Goal: Task Accomplishment & Management: Complete application form

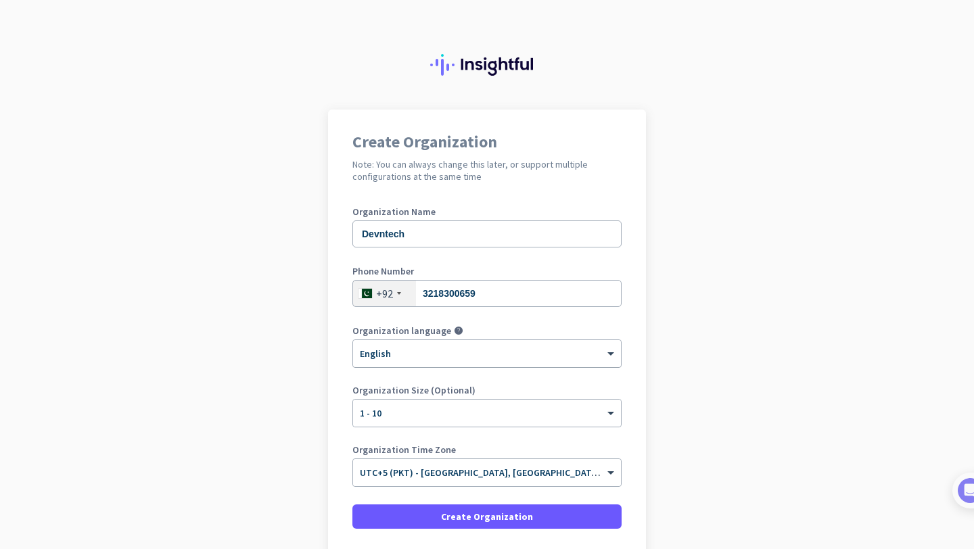
click at [404, 356] on div "× English" at bounding box center [478, 353] width 251 height 11
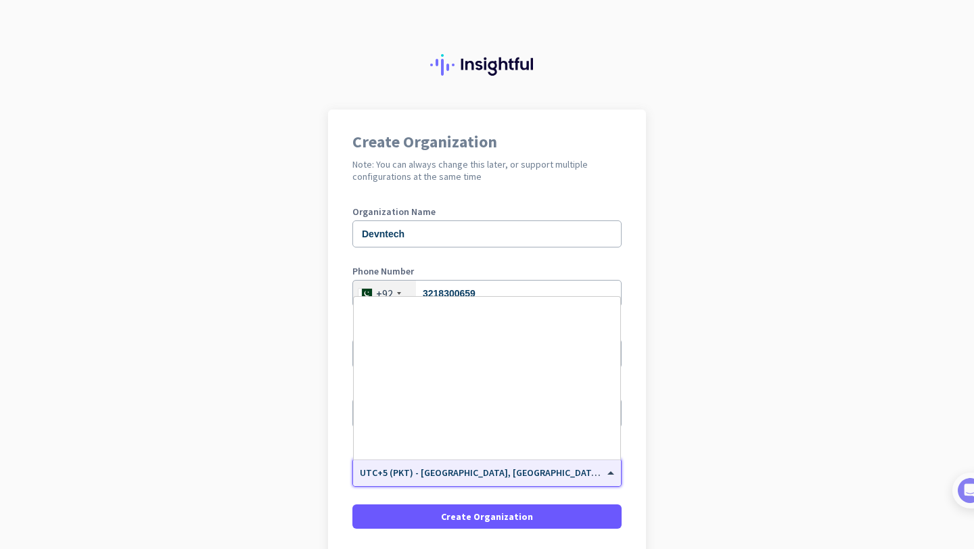
click at [430, 469] on input "text" at bounding box center [473, 468] width 227 height 10
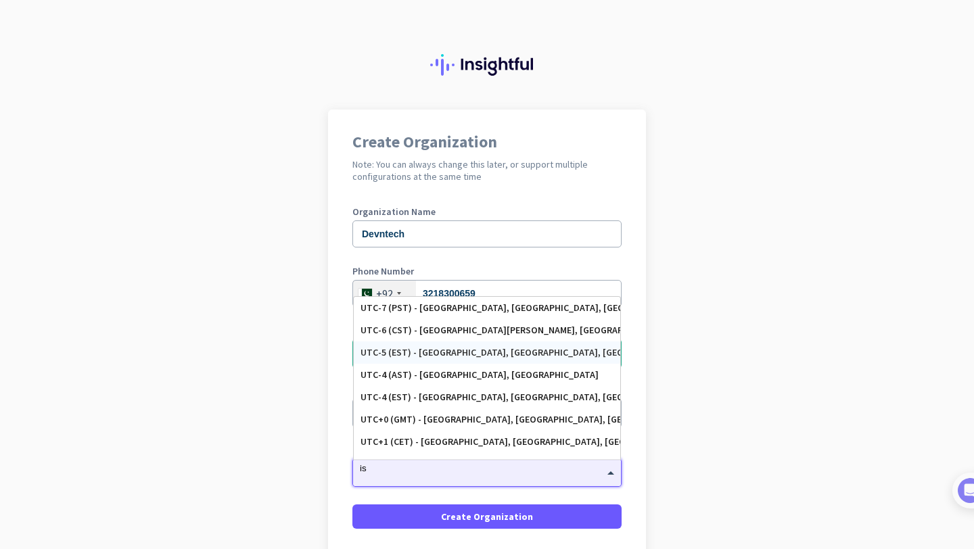
type input "i"
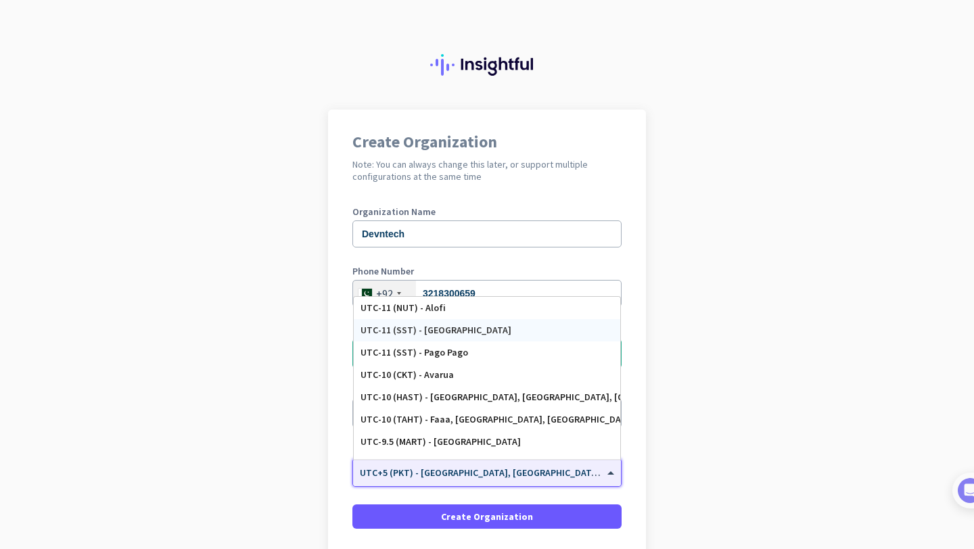
click at [746, 346] on app-onboarding-organization "Create Organization Note: You can always change this later, or support multiple…" at bounding box center [487, 382] width 974 height 545
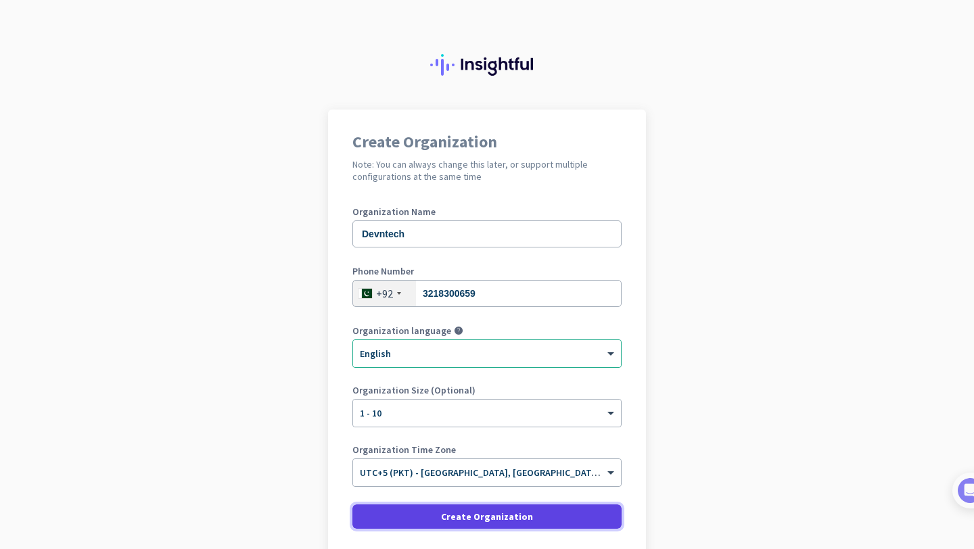
click at [486, 515] on span "Create Organization" at bounding box center [487, 517] width 92 height 14
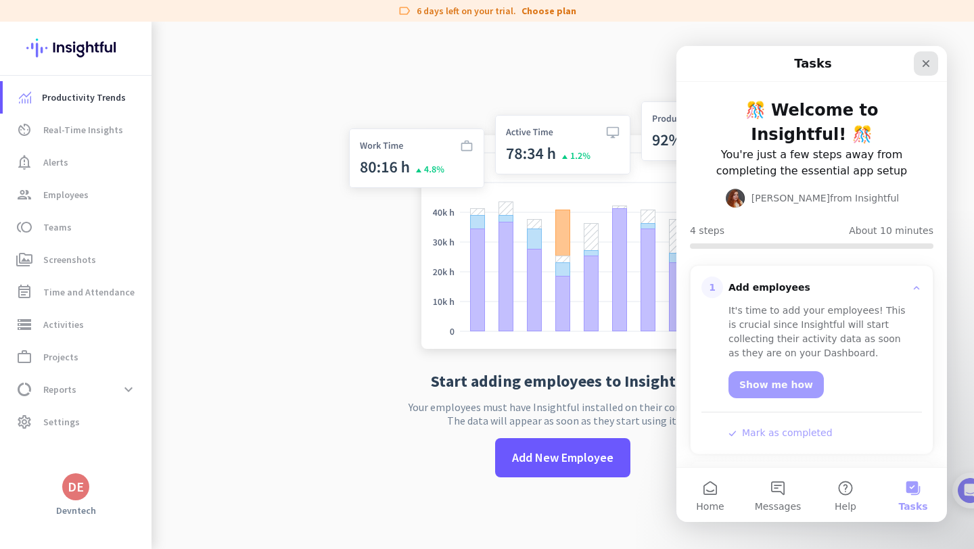
click at [930, 59] on icon "Close" at bounding box center [926, 63] width 11 height 11
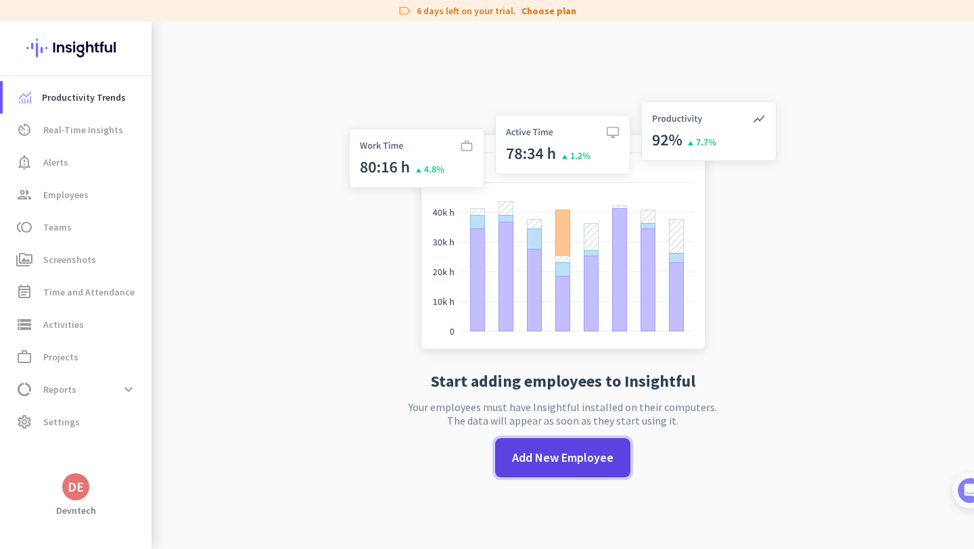
click at [530, 457] on span "Add New Employee" at bounding box center [562, 458] width 101 height 18
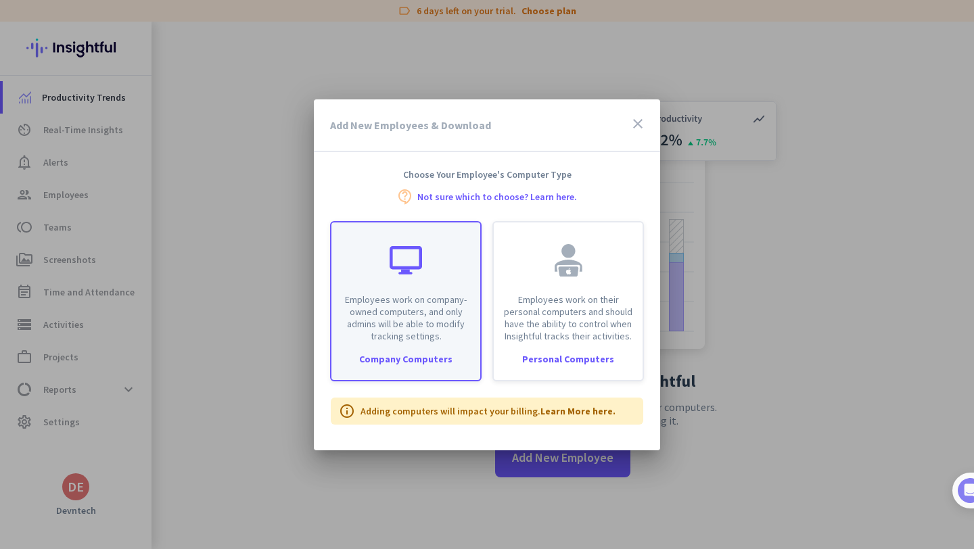
click at [404, 286] on div "Employees work on company-owned computers, and only admins will be able to modi…" at bounding box center [405, 283] width 149 height 120
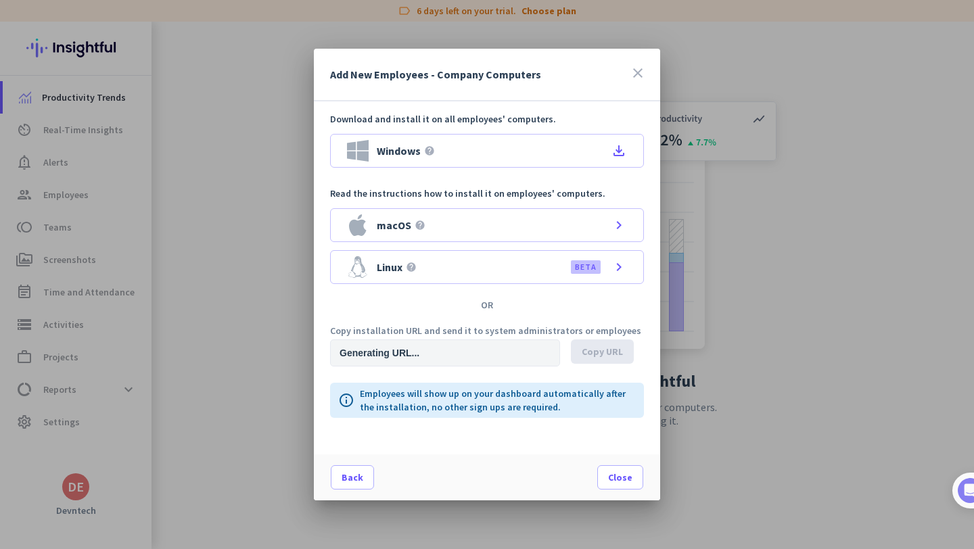
type input "https://app.insightful.io/#/installation/company?token=eyJhbGciOiJIUzI1NiIsInR5…"
click at [600, 354] on span "Copy URL" at bounding box center [602, 352] width 41 height 14
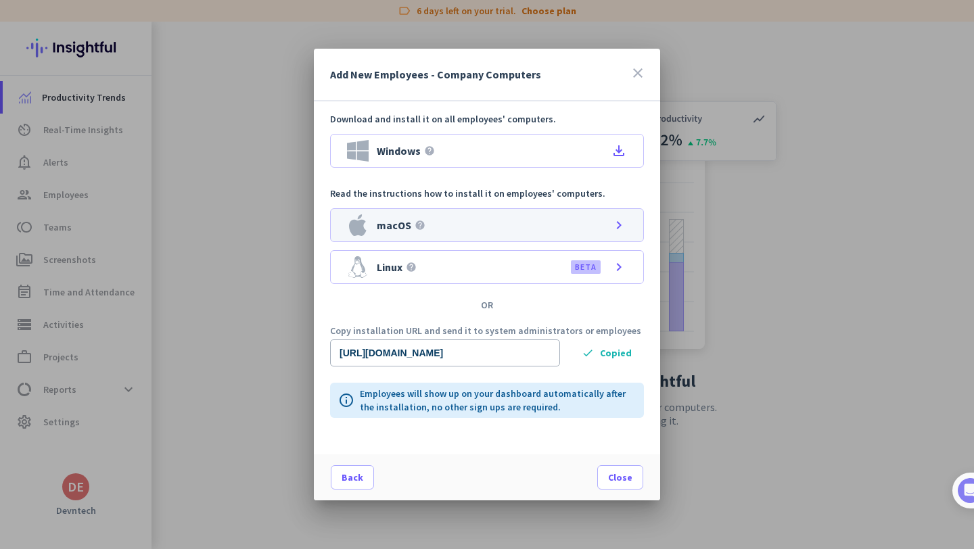
click at [501, 220] on div "macOS help chevron_right" at bounding box center [487, 225] width 314 height 34
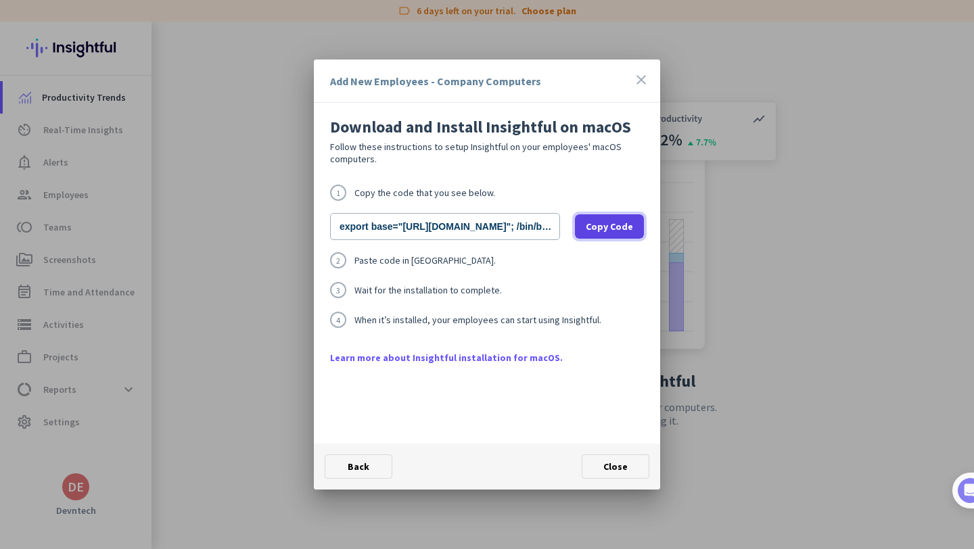
click at [618, 224] on span "Copy Code" at bounding box center [609, 227] width 47 height 14
click at [622, 467] on span "Close" at bounding box center [615, 467] width 24 height 12
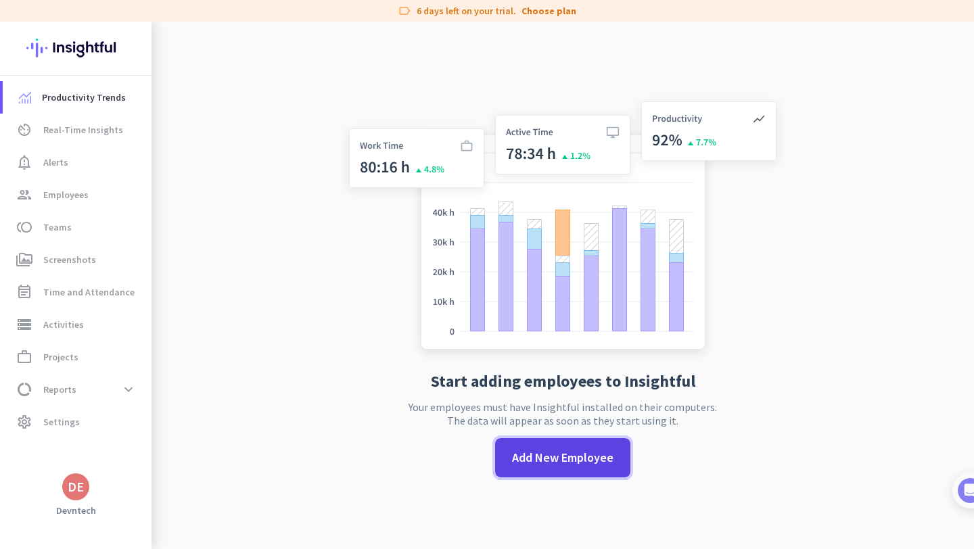
click at [592, 467] on span at bounding box center [562, 458] width 135 height 32
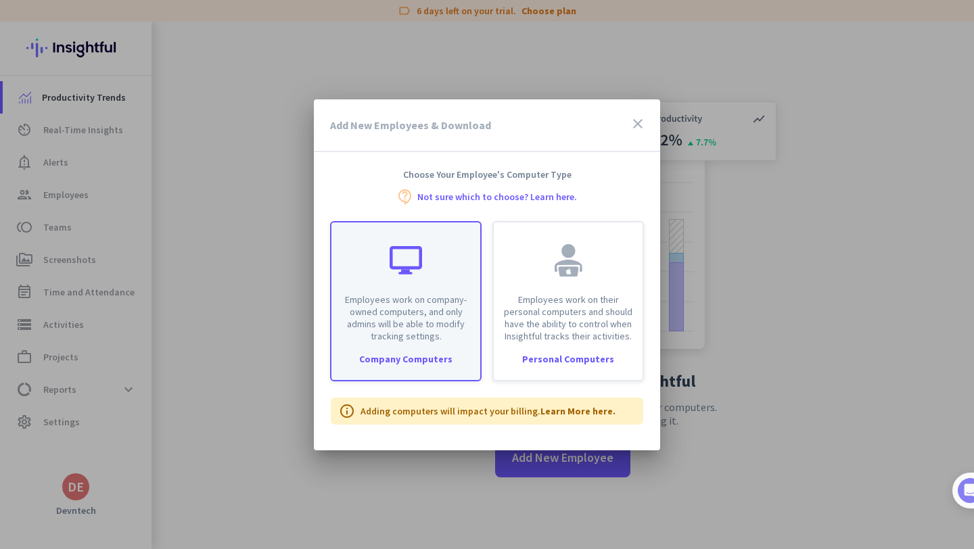
click at [478, 346] on div "Employees work on company-owned computers, and only admins will be able to modi…" at bounding box center [406, 301] width 152 height 160
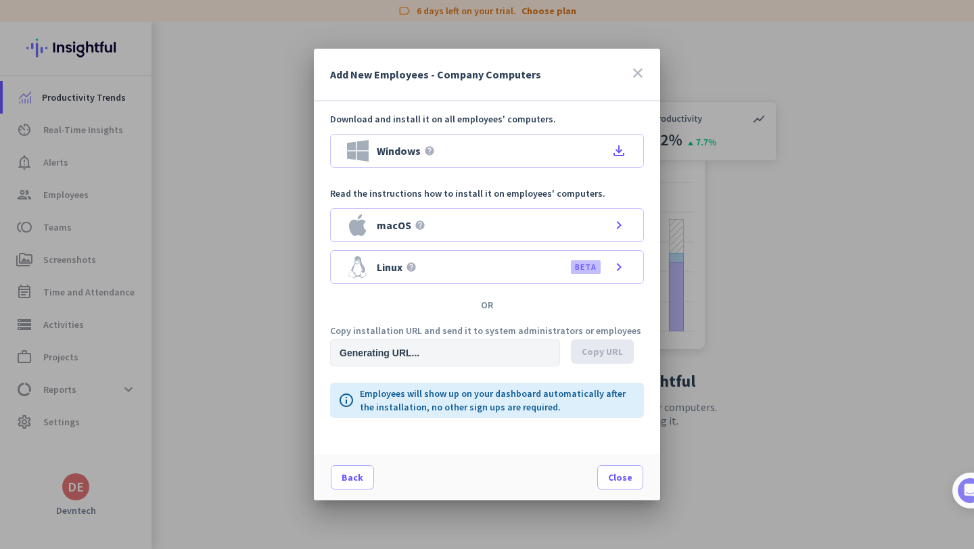
type input "https://app.insightful.io/#/installation/company?token=eyJhbGciOiJIUzI1NiIsInR5…"
click at [631, 81] on div "close" at bounding box center [638, 74] width 16 height 19
click at [635, 68] on icon "close" at bounding box center [638, 73] width 16 height 16
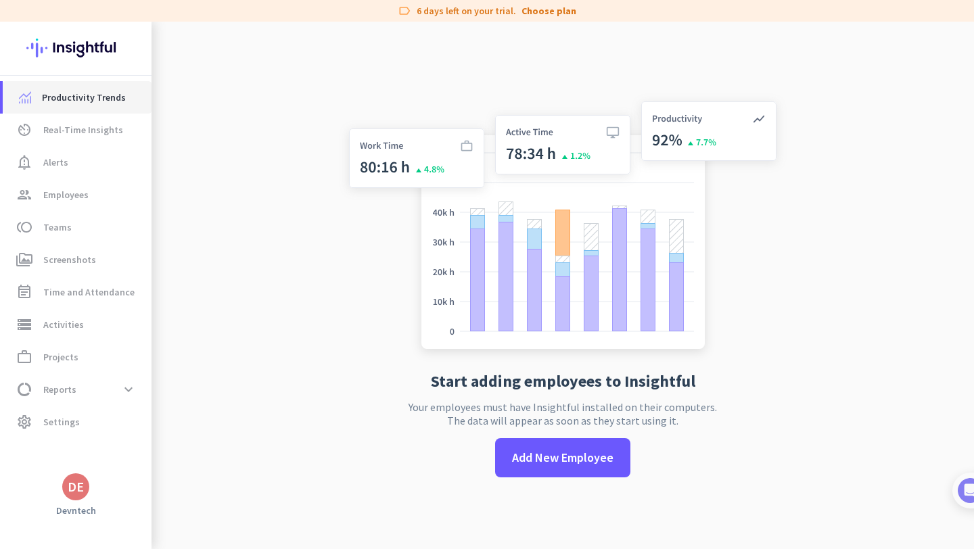
click at [69, 88] on link "Productivity Trends" at bounding box center [77, 97] width 149 height 32
click at [99, 201] on span "group Employees" at bounding box center [77, 195] width 127 height 16
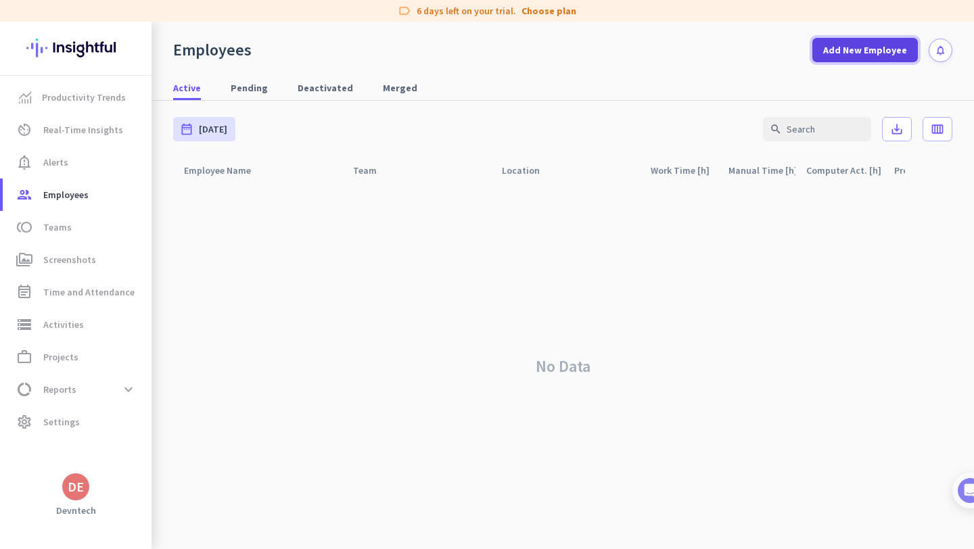
click at [845, 47] on span "Add New Employee" at bounding box center [865, 50] width 84 height 14
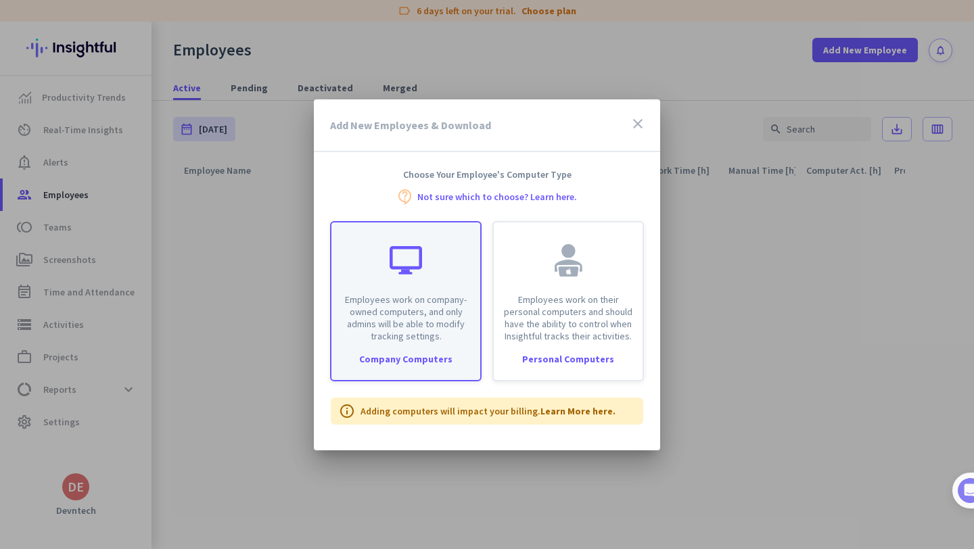
click at [415, 271] on div at bounding box center [406, 260] width 32 height 32
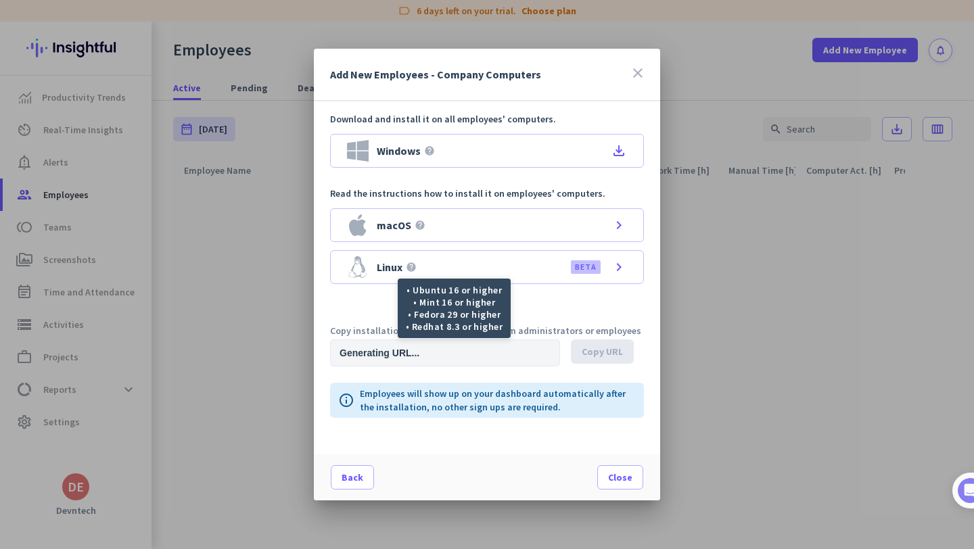
type input "https://app.insightful.io/#/installation/company?token=eyJhbGciOiJIUzI1NiIsInR5…"
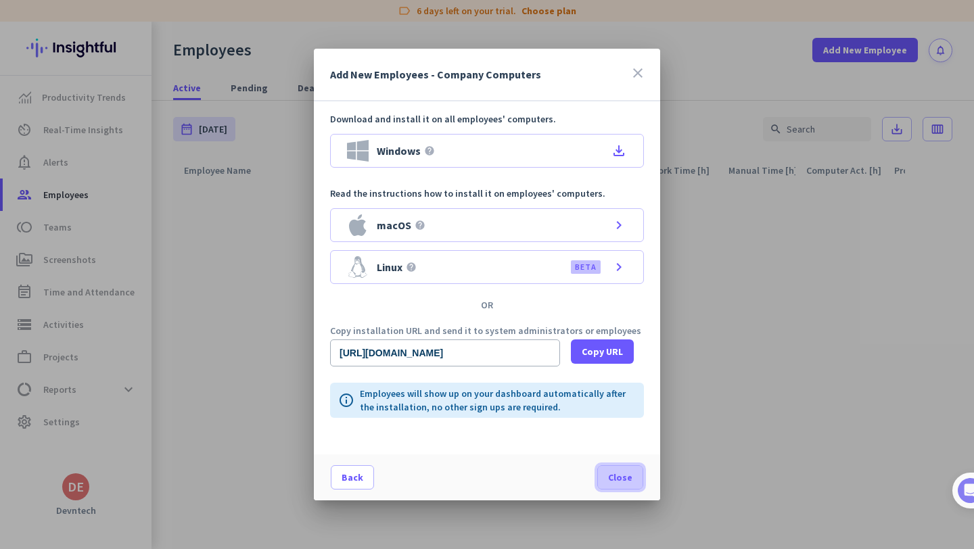
click at [634, 477] on span at bounding box center [620, 477] width 45 height 32
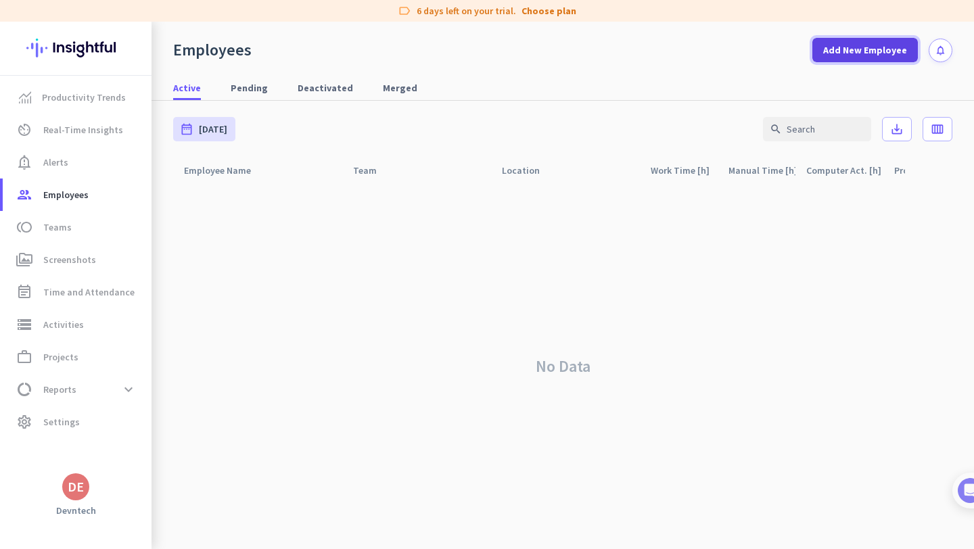
click at [835, 45] on span "Add New Employee" at bounding box center [865, 50] width 84 height 14
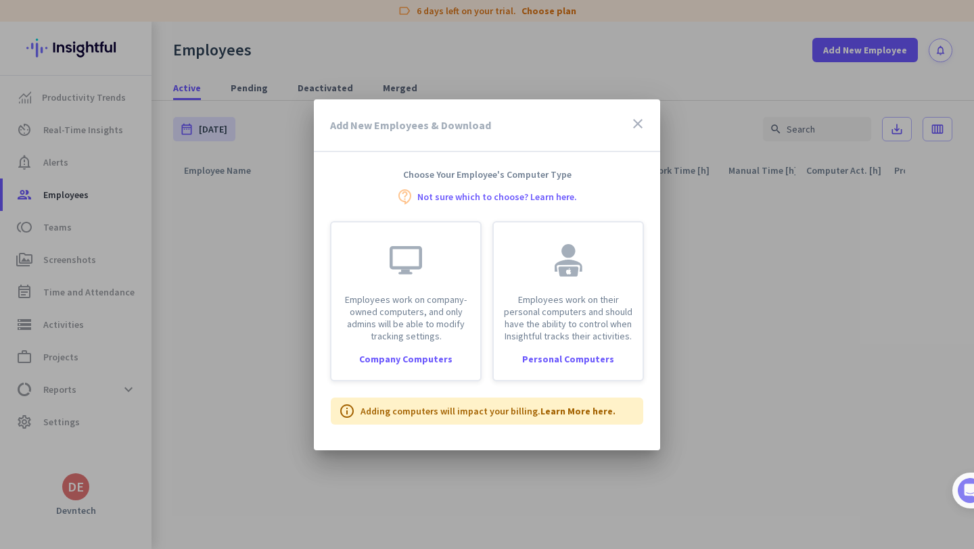
click at [842, 144] on div at bounding box center [487, 274] width 974 height 549
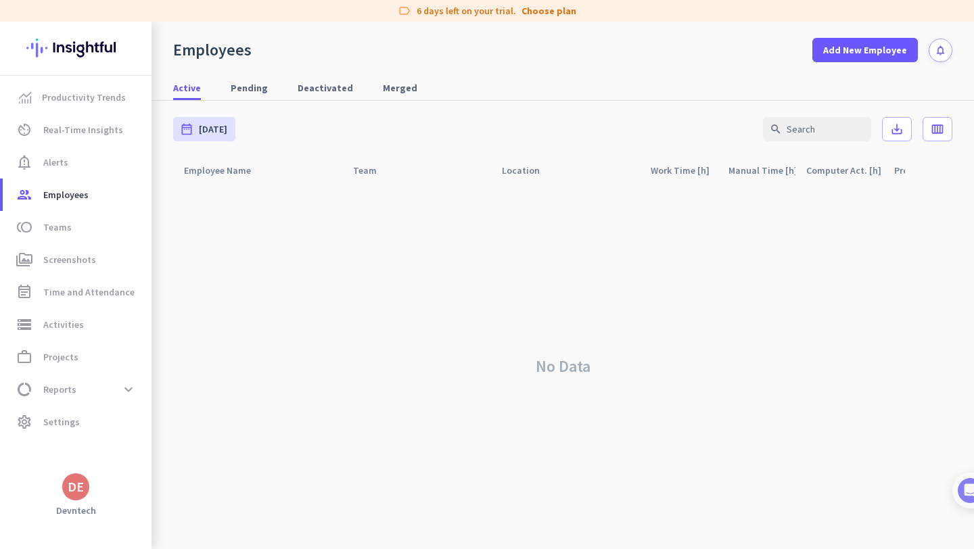
click at [862, 32] on div "Employees Add New Employee notifications" at bounding box center [563, 42] width 823 height 41
click at [850, 53] on span "Add New Employee" at bounding box center [865, 50] width 84 height 14
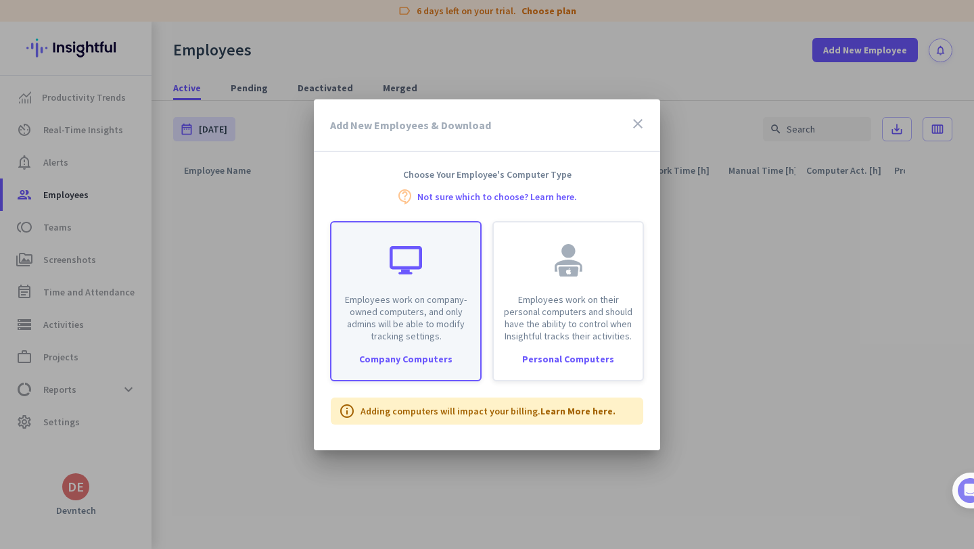
click at [440, 354] on div "Company Computers" at bounding box center [405, 358] width 149 height 9
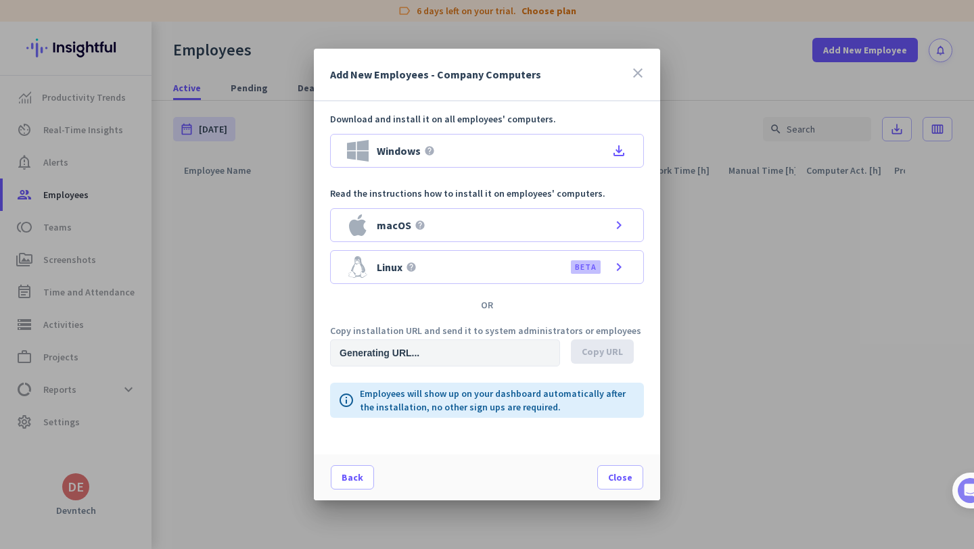
type input "https://app.insightful.io/#/installation/company?token=eyJhbGciOiJIUzI1NiIsInR5…"
click at [592, 350] on span "Copy URL" at bounding box center [602, 352] width 41 height 14
click at [604, 352] on span "Copy URL" at bounding box center [602, 352] width 41 height 14
click at [645, 70] on icon "close" at bounding box center [638, 73] width 16 height 16
